Goal: Obtain resource: Download file/media

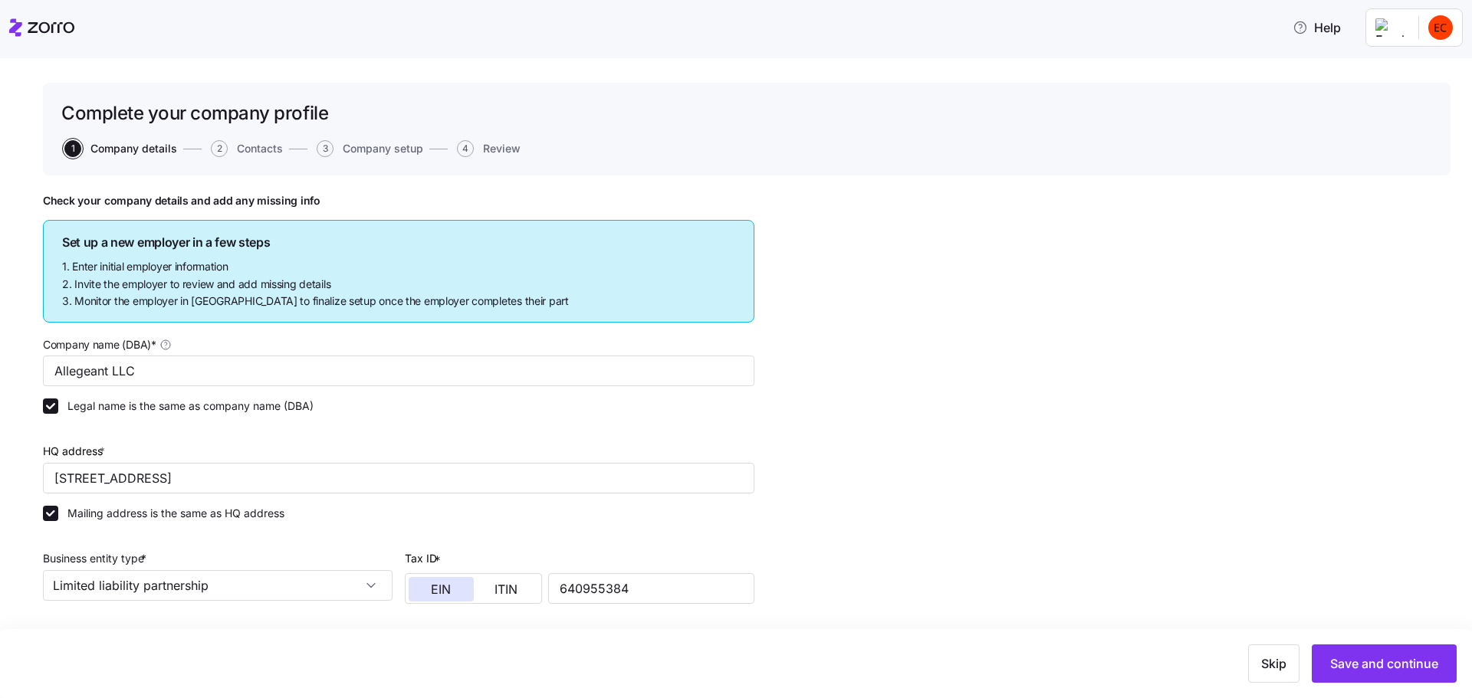
drag, startPoint x: 19, startPoint y: 25, endPoint x: 5, endPoint y: 50, distance: 28.5
click at [19, 25] on icon at bounding box center [15, 27] width 13 height 18
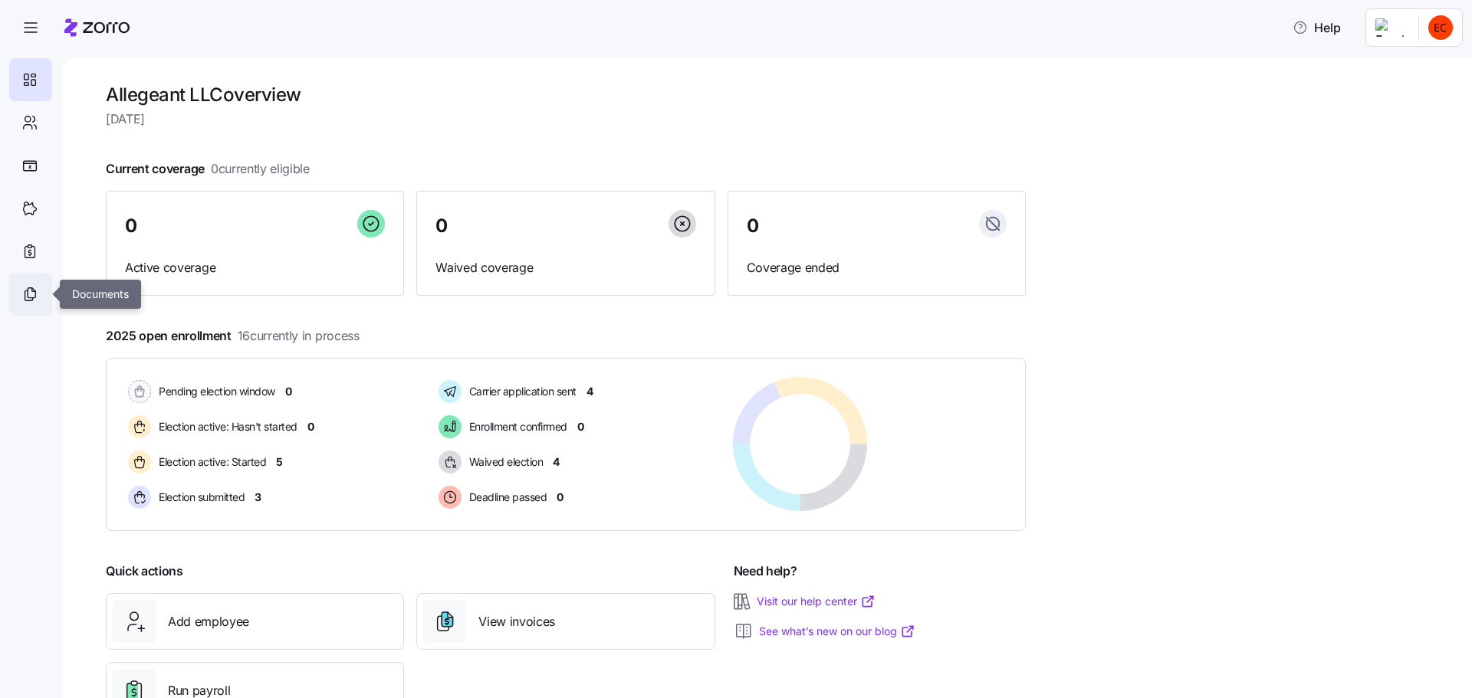
click at [28, 285] on icon at bounding box center [29, 294] width 17 height 18
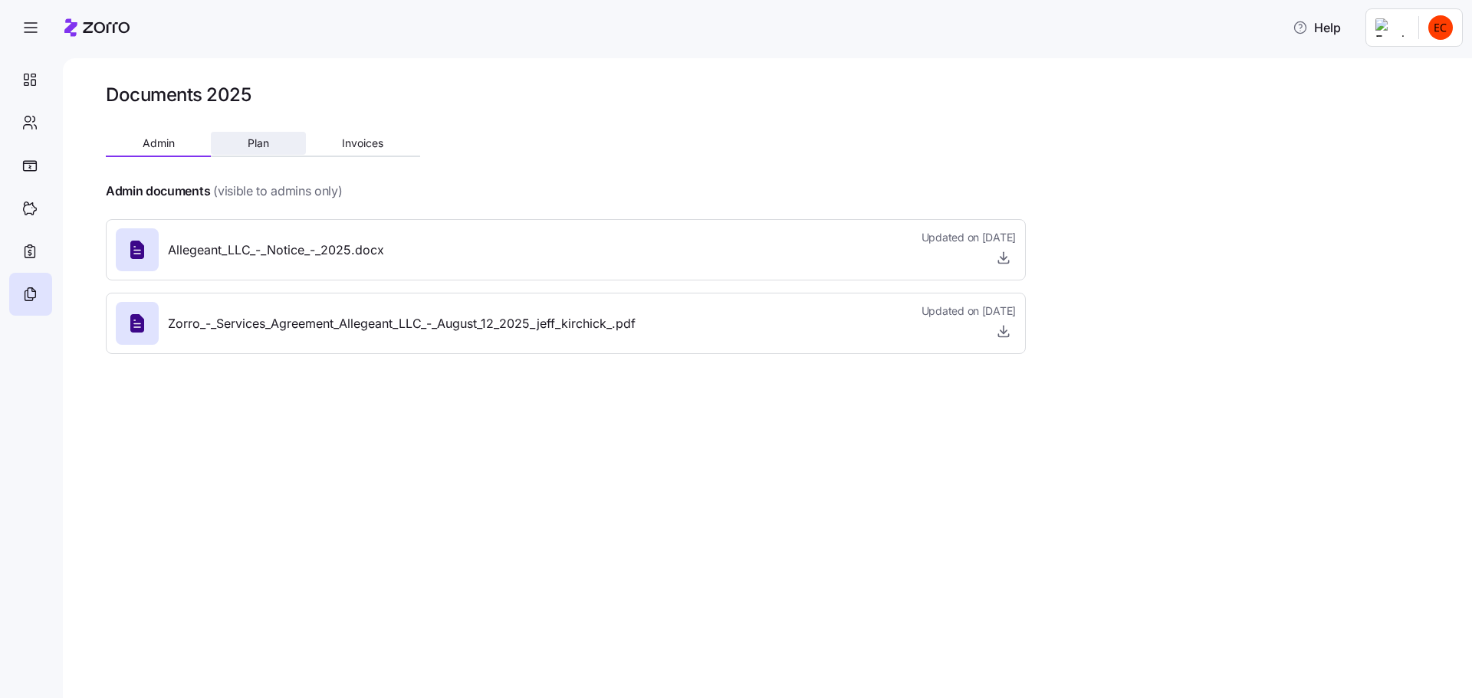
click at [252, 143] on span "Plan" at bounding box center [258, 143] width 21 height 11
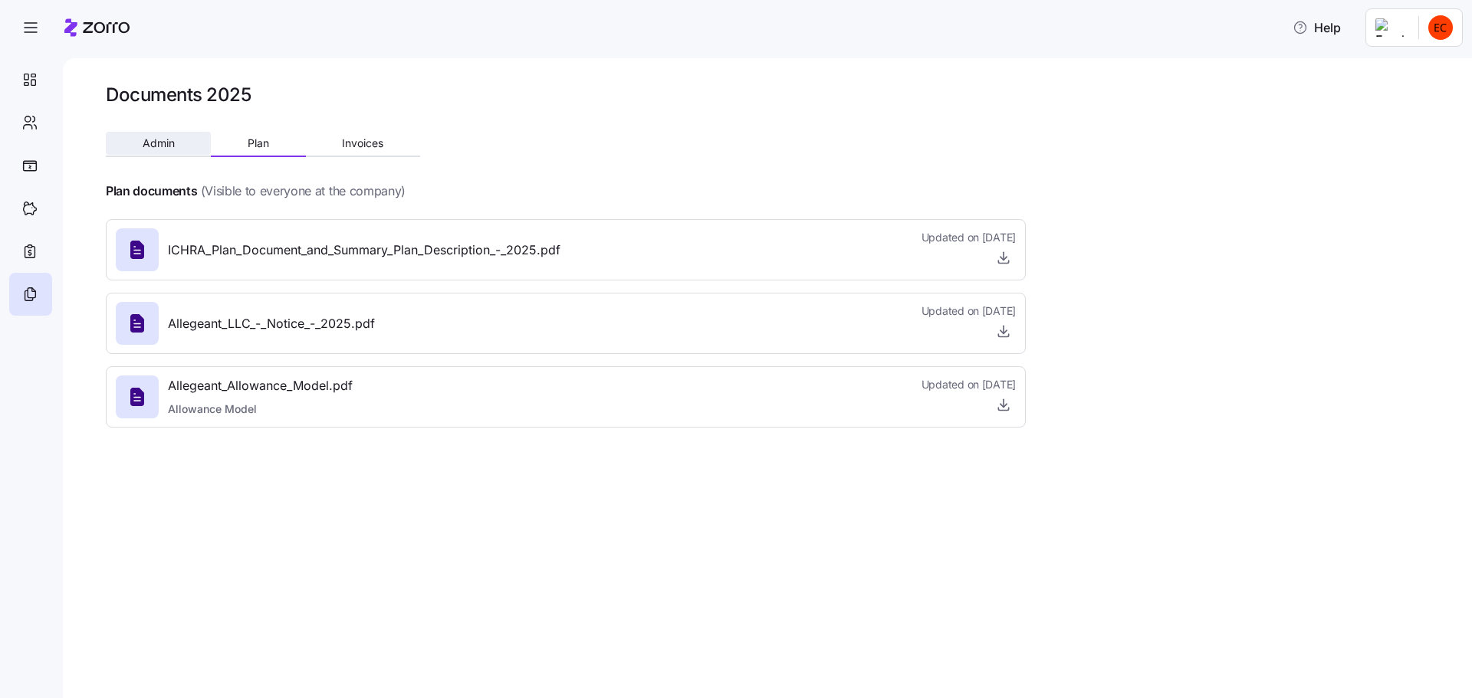
click at [153, 140] on span "Admin" at bounding box center [159, 143] width 32 height 11
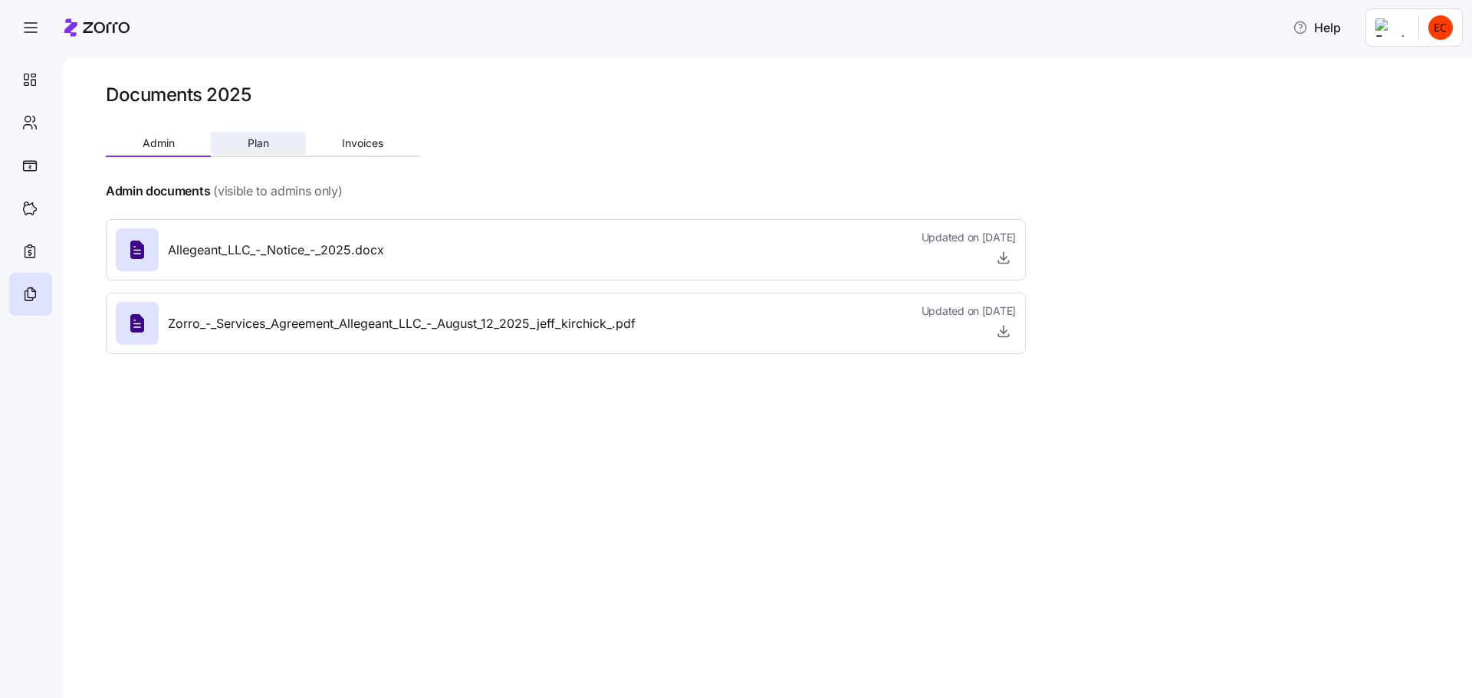
click at [258, 139] on span "Plan" at bounding box center [258, 143] width 21 height 11
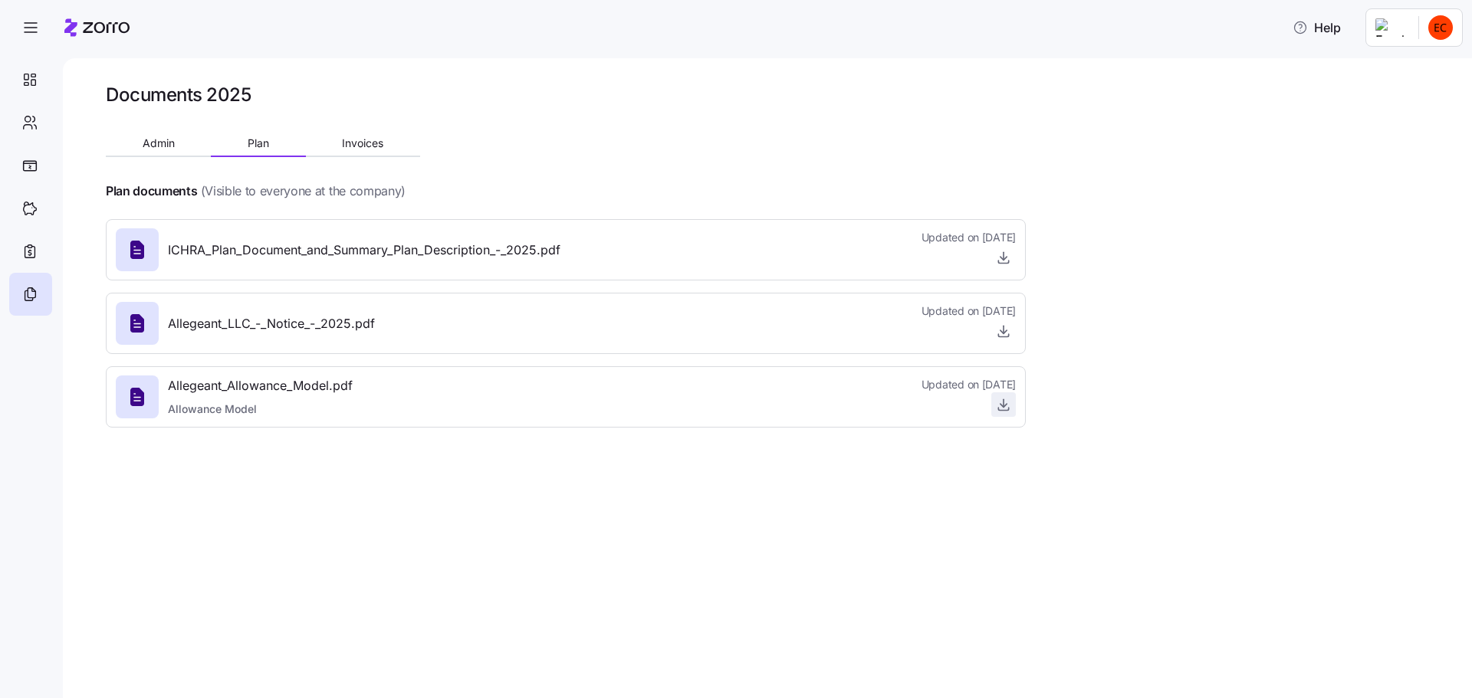
click at [1003, 405] on icon "button" at bounding box center [1003, 404] width 15 height 15
click at [366, 141] on span "Invoices" at bounding box center [362, 143] width 41 height 11
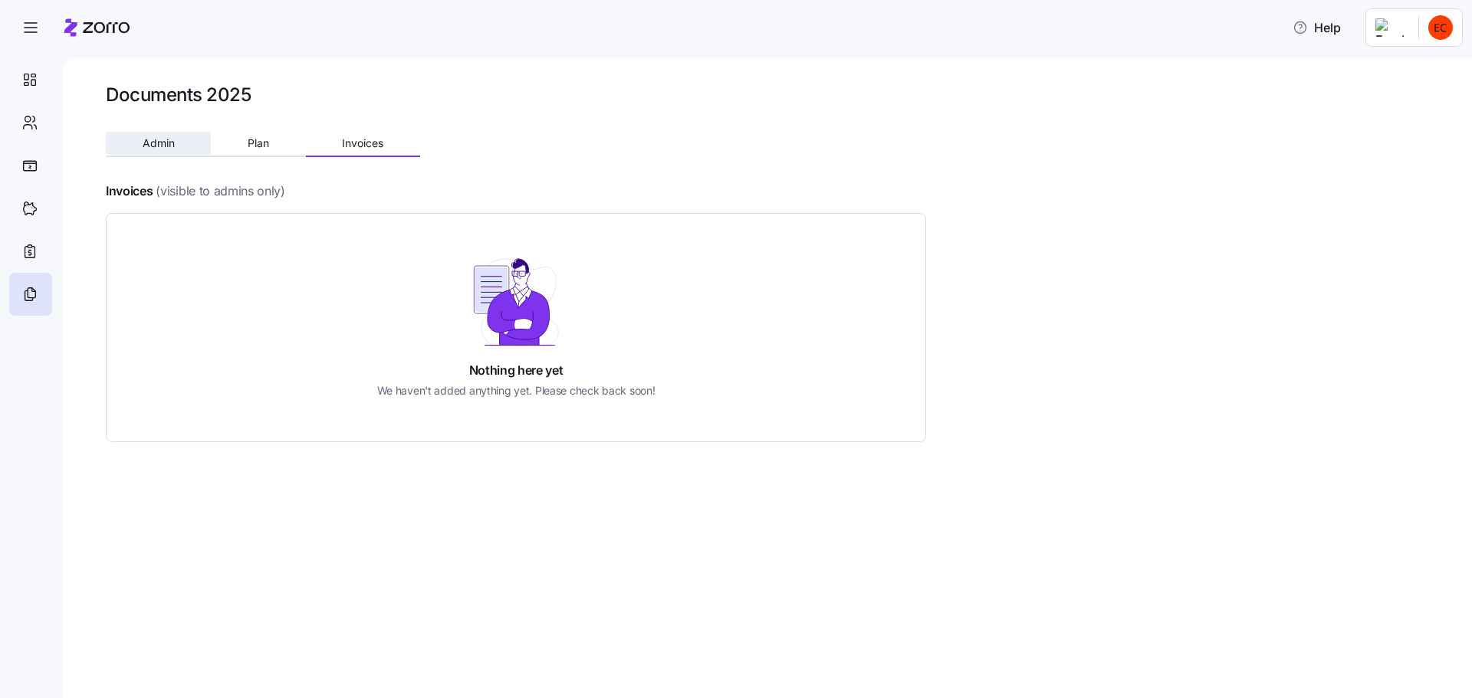
click at [139, 137] on button "Admin" at bounding box center [158, 143] width 105 height 23
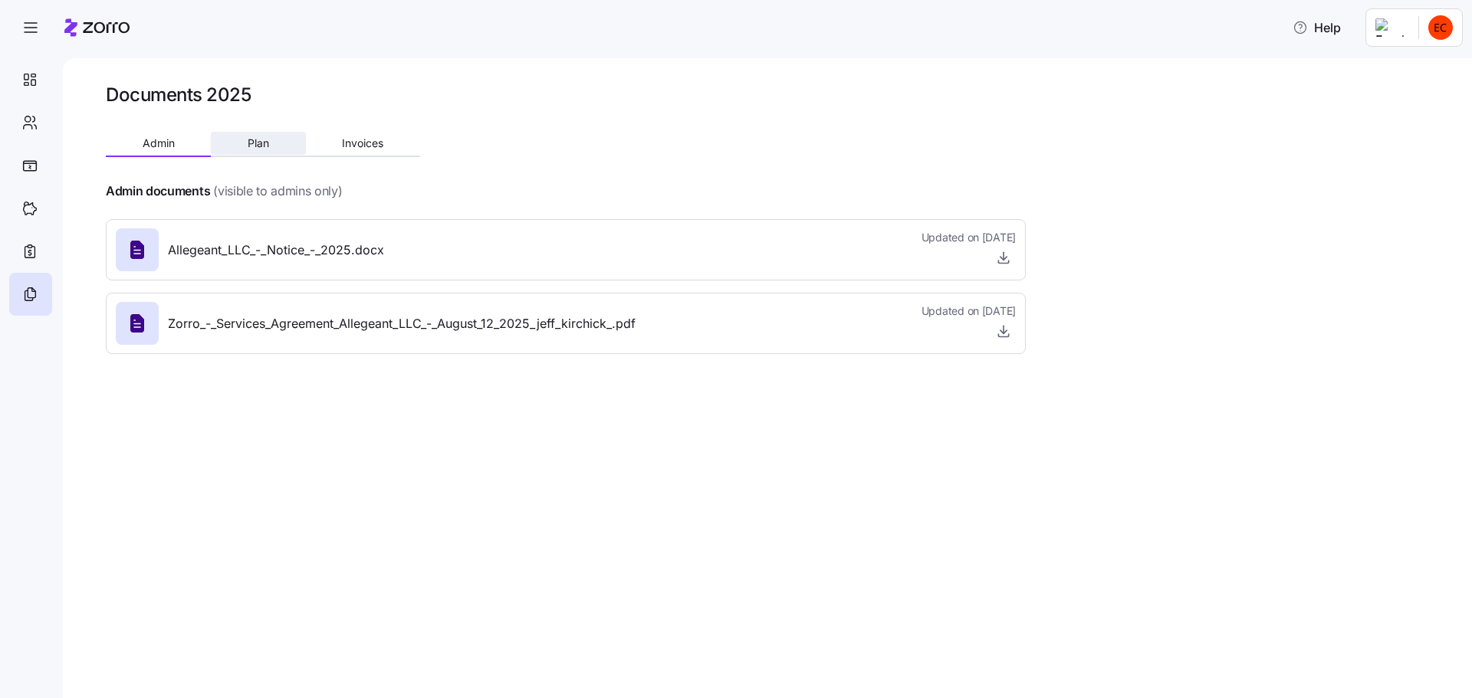
click at [250, 142] on span "Plan" at bounding box center [258, 143] width 21 height 11
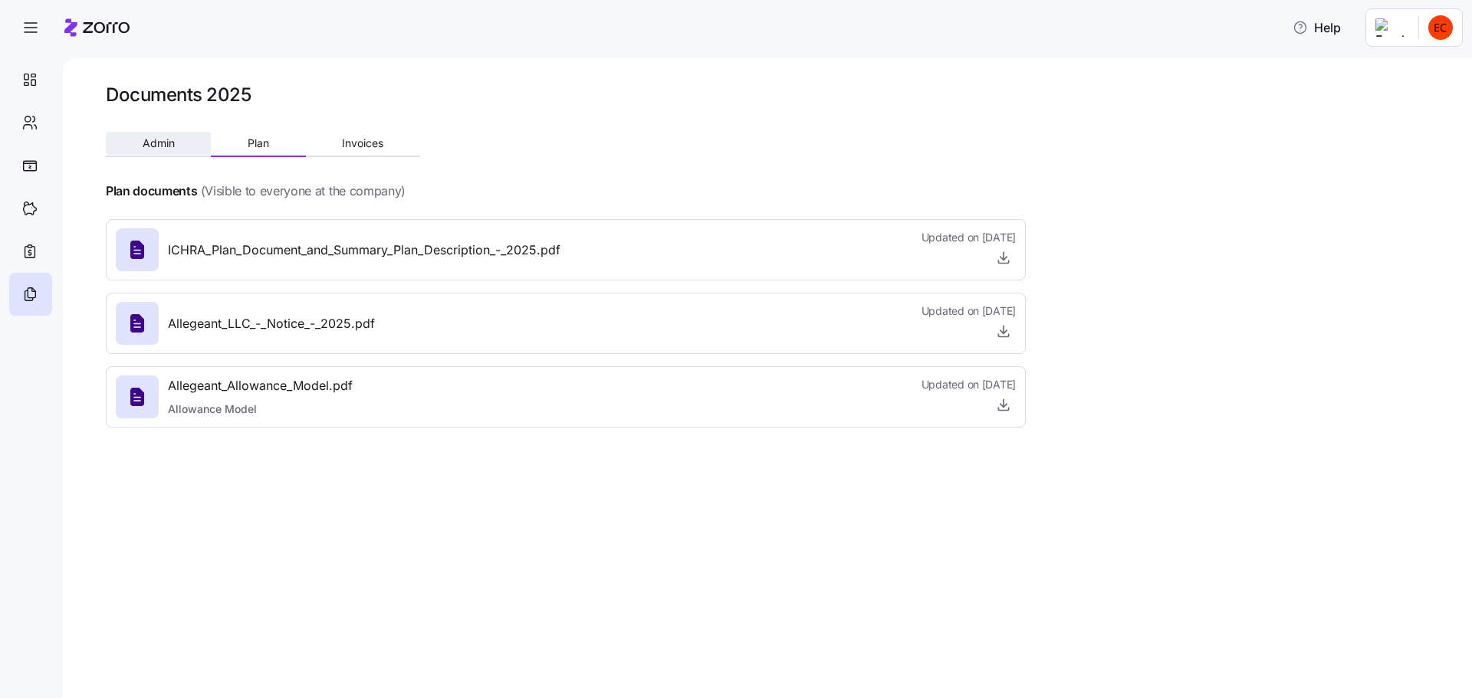
click at [163, 144] on span "Admin" at bounding box center [159, 143] width 32 height 11
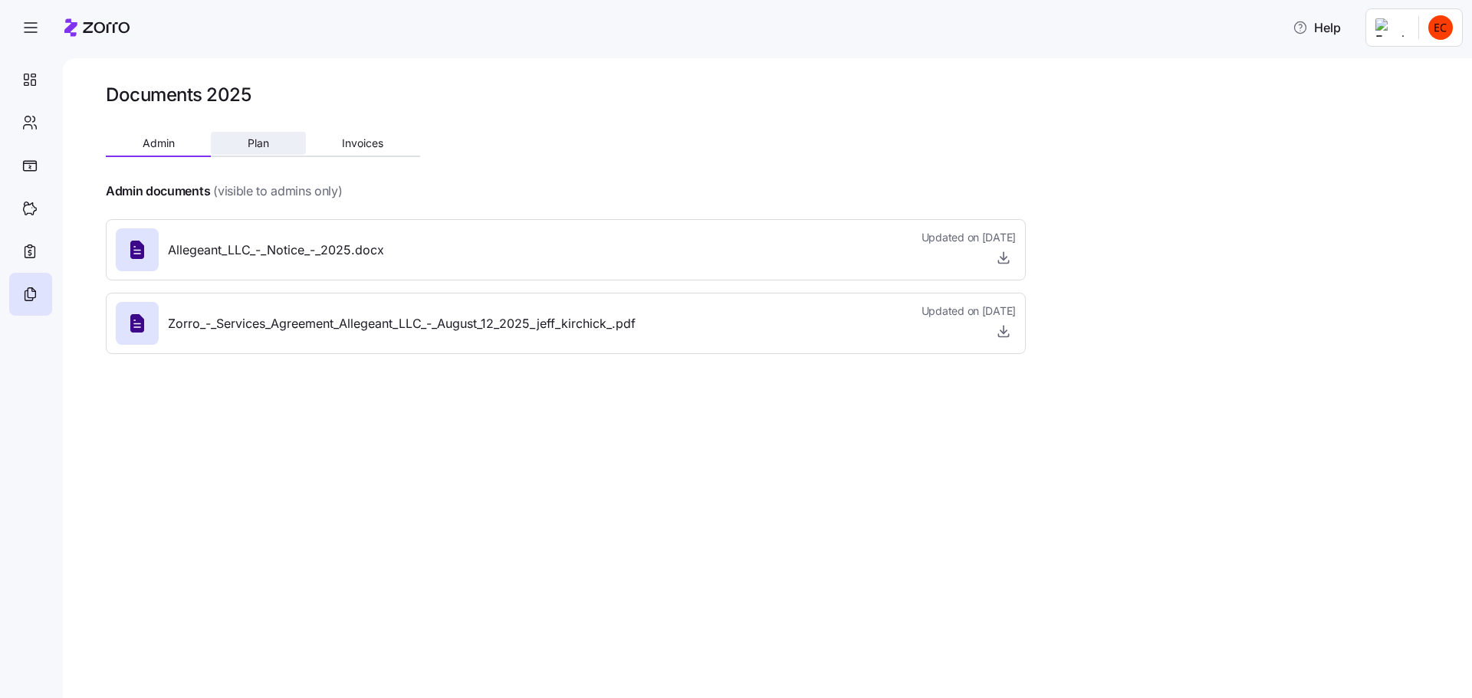
click at [257, 140] on span "Plan" at bounding box center [258, 143] width 21 height 11
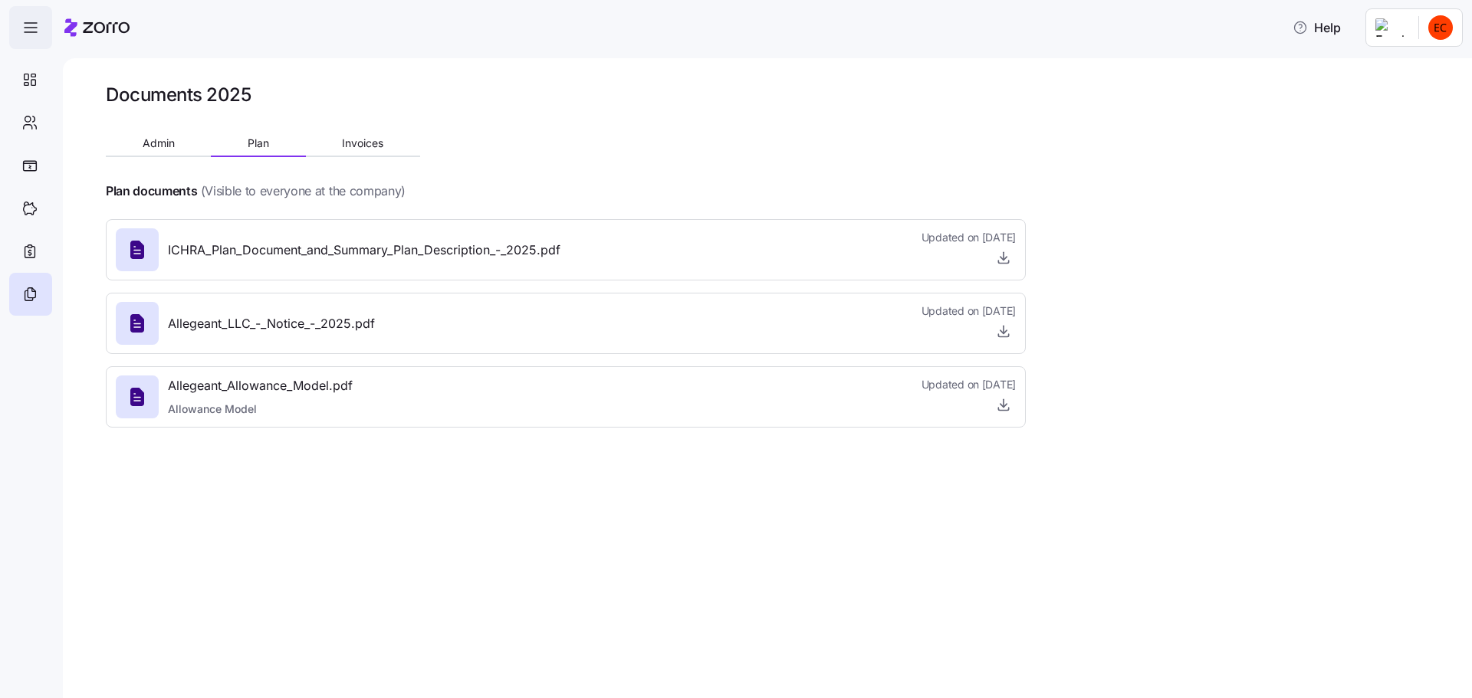
click at [28, 25] on icon "button" at bounding box center [30, 27] width 18 height 18
